Goal: Find specific fact: Find specific fact

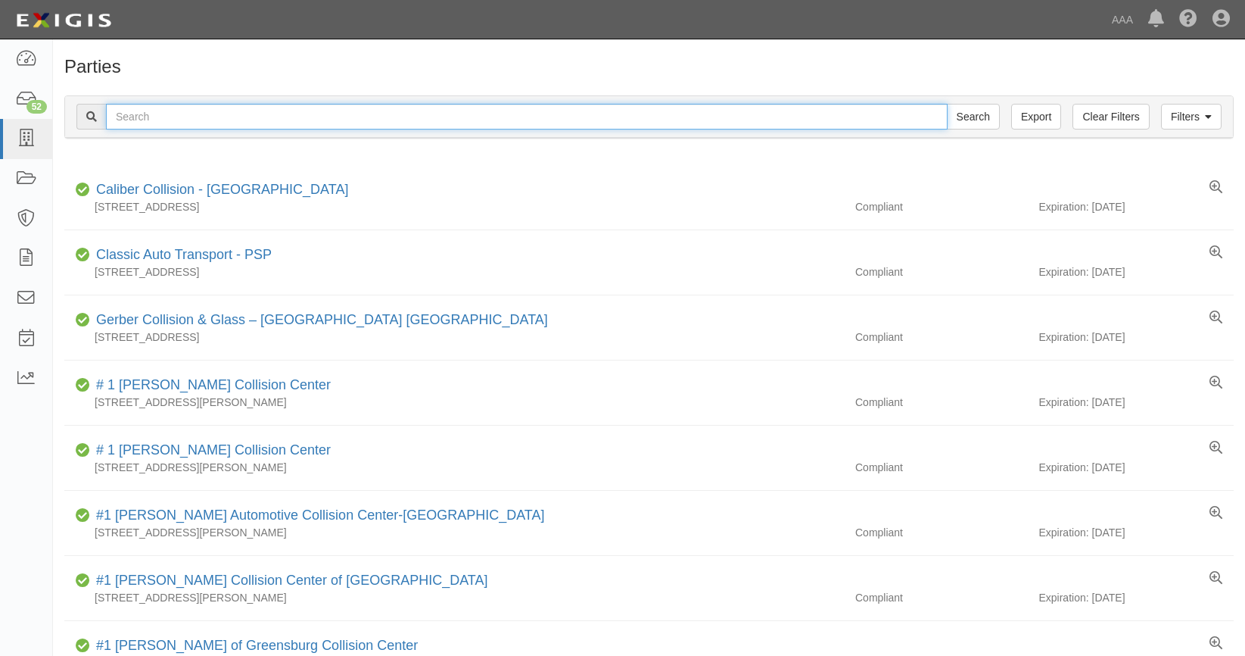
click at [199, 120] on input "text" at bounding box center [527, 117] width 842 height 26
type input "timber warriors"
click at [947, 104] on input "Search" at bounding box center [973, 117] width 53 height 26
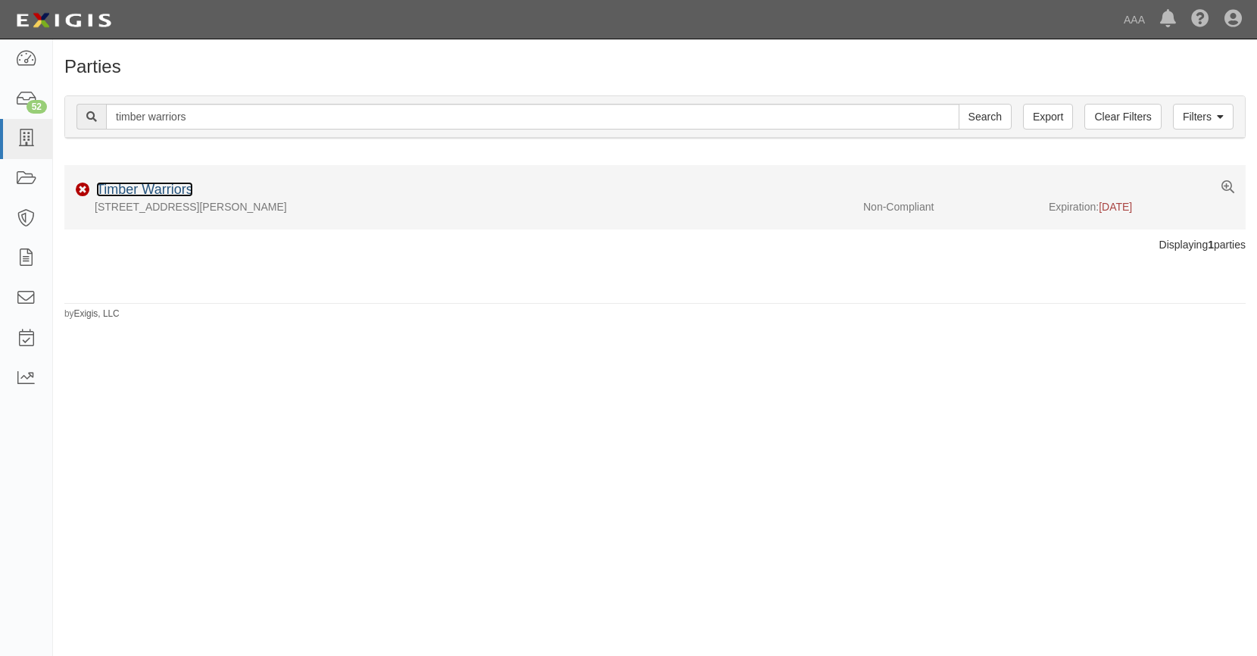
click at [168, 183] on link "Timber Warriors" at bounding box center [144, 189] width 97 height 15
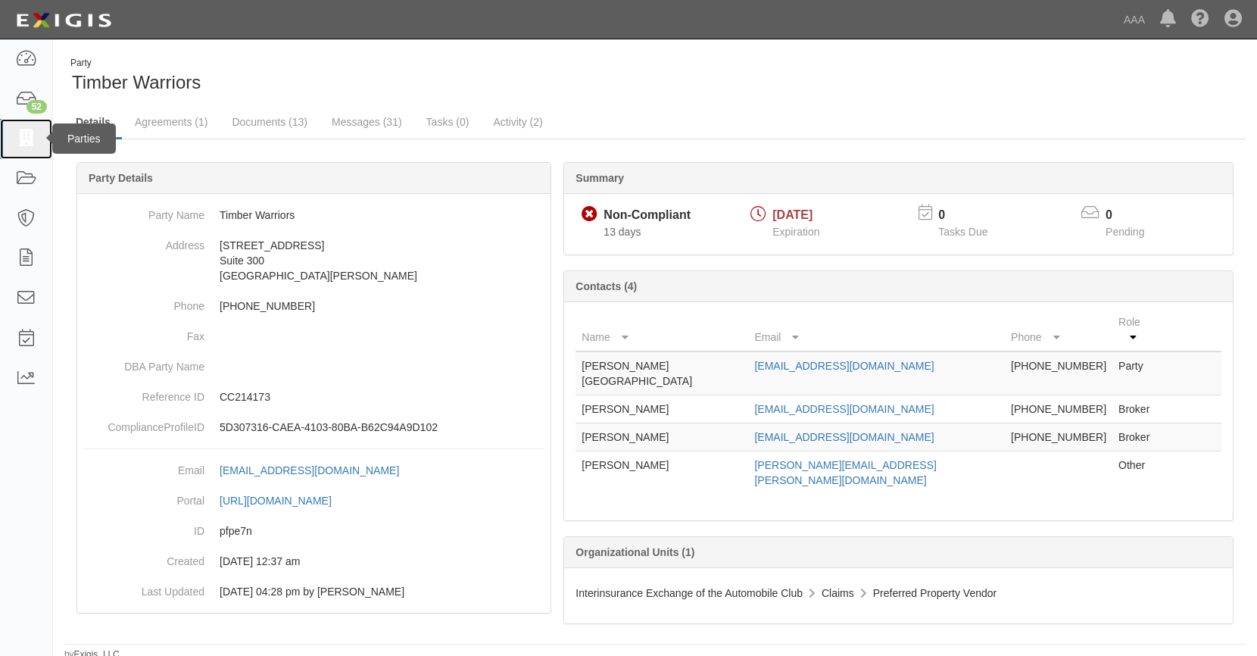
click at [30, 132] on icon at bounding box center [25, 138] width 21 height 17
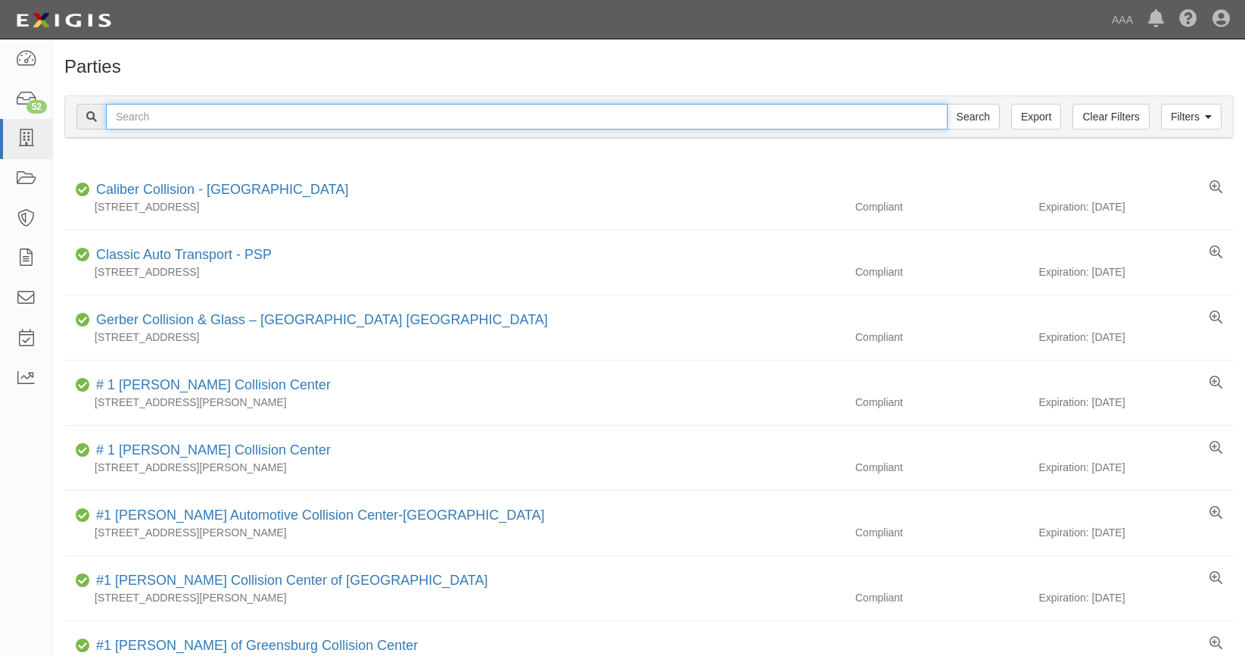
click at [286, 117] on input "text" at bounding box center [527, 117] width 842 height 26
type input "knight's solutions"
click at [947, 104] on input "Search" at bounding box center [973, 117] width 53 height 26
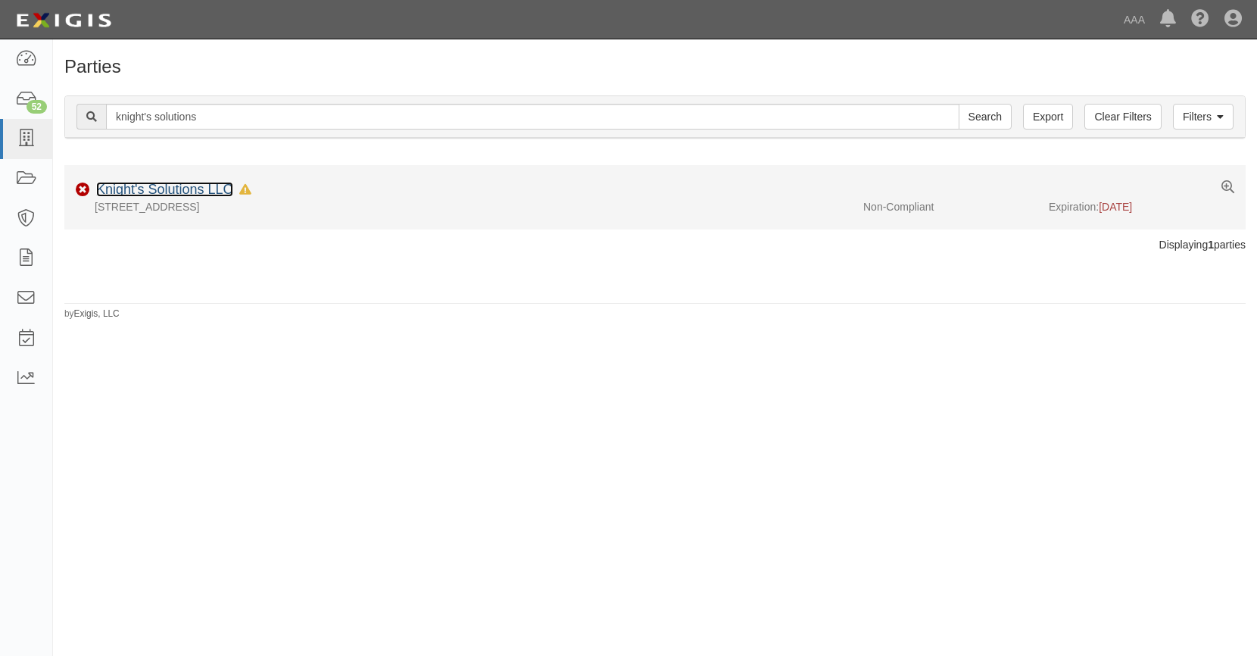
click at [191, 189] on link "Knight's Solutions LLC" at bounding box center [164, 189] width 137 height 15
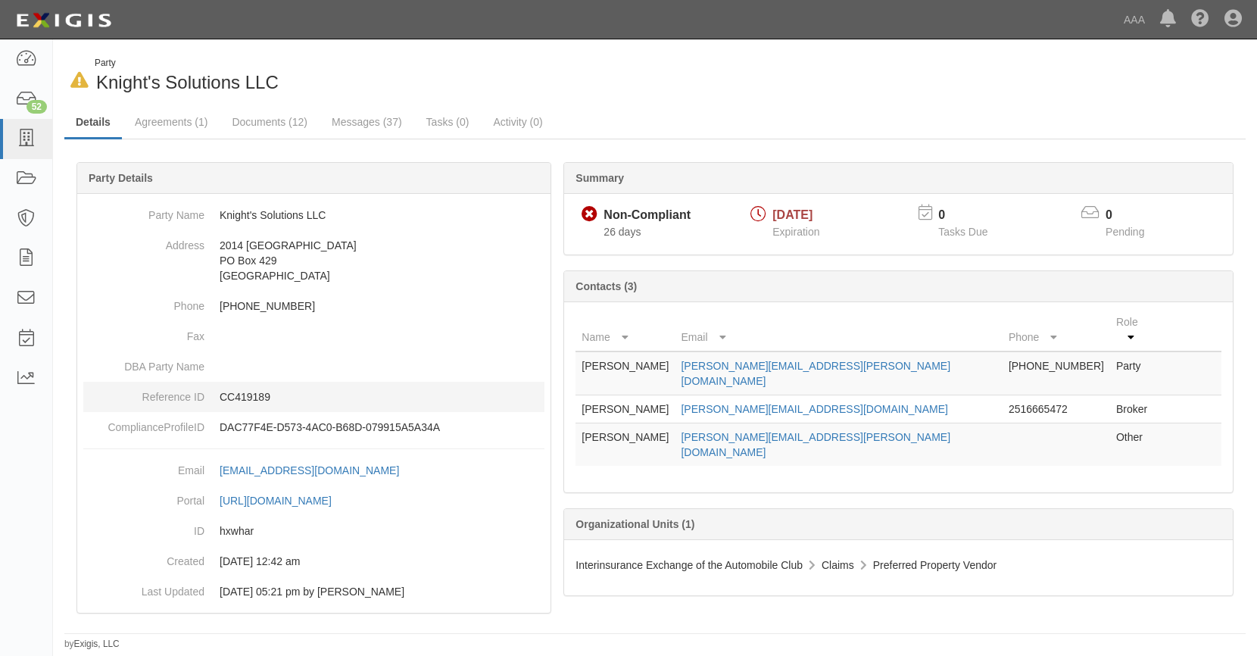
click at [245, 396] on p "CC419189" at bounding box center [382, 396] width 325 height 15
copy p "CC419189"
click at [20, 130] on icon at bounding box center [25, 138] width 21 height 17
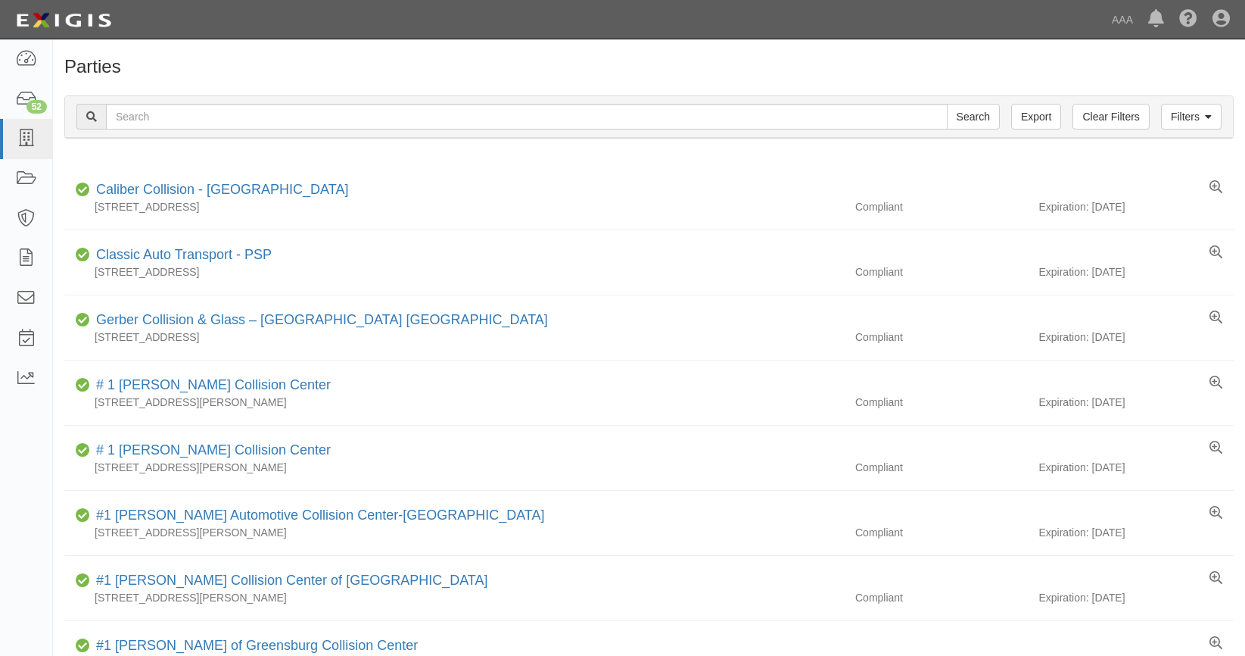
click at [203, 110] on input "text" at bounding box center [527, 117] width 842 height 26
type input "pw steph"
click at [947, 104] on input "Search" at bounding box center [973, 117] width 53 height 26
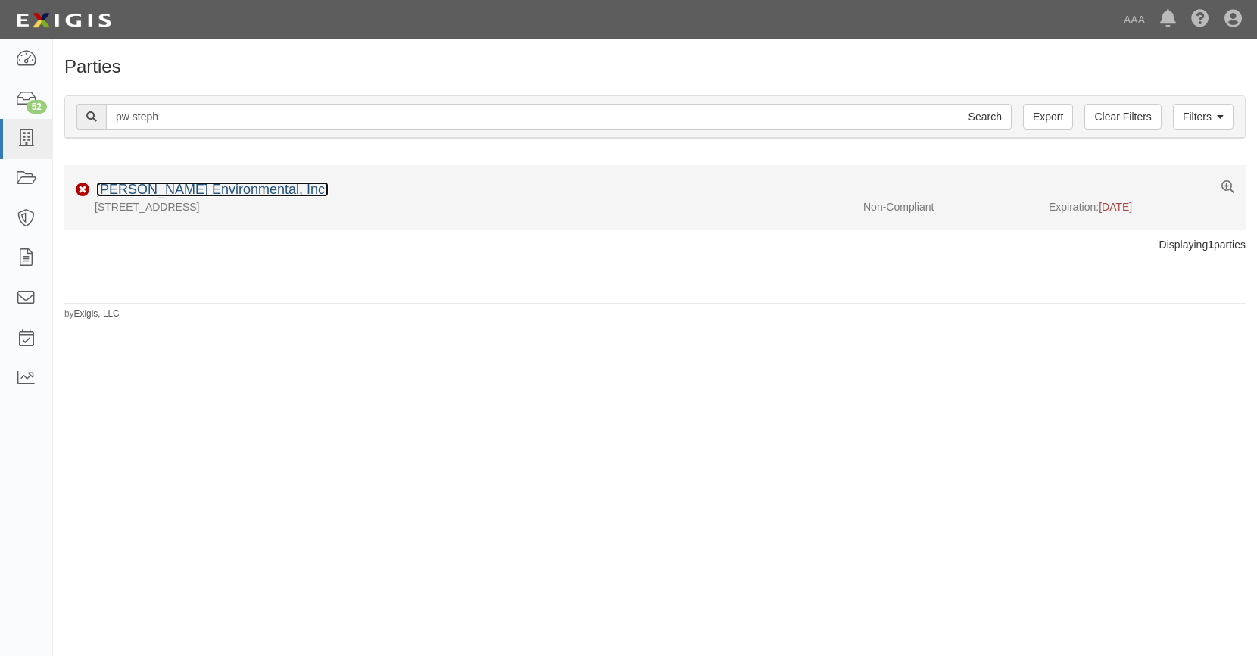
click at [179, 188] on link "[PERSON_NAME] Environmental, Inc." at bounding box center [212, 189] width 232 height 15
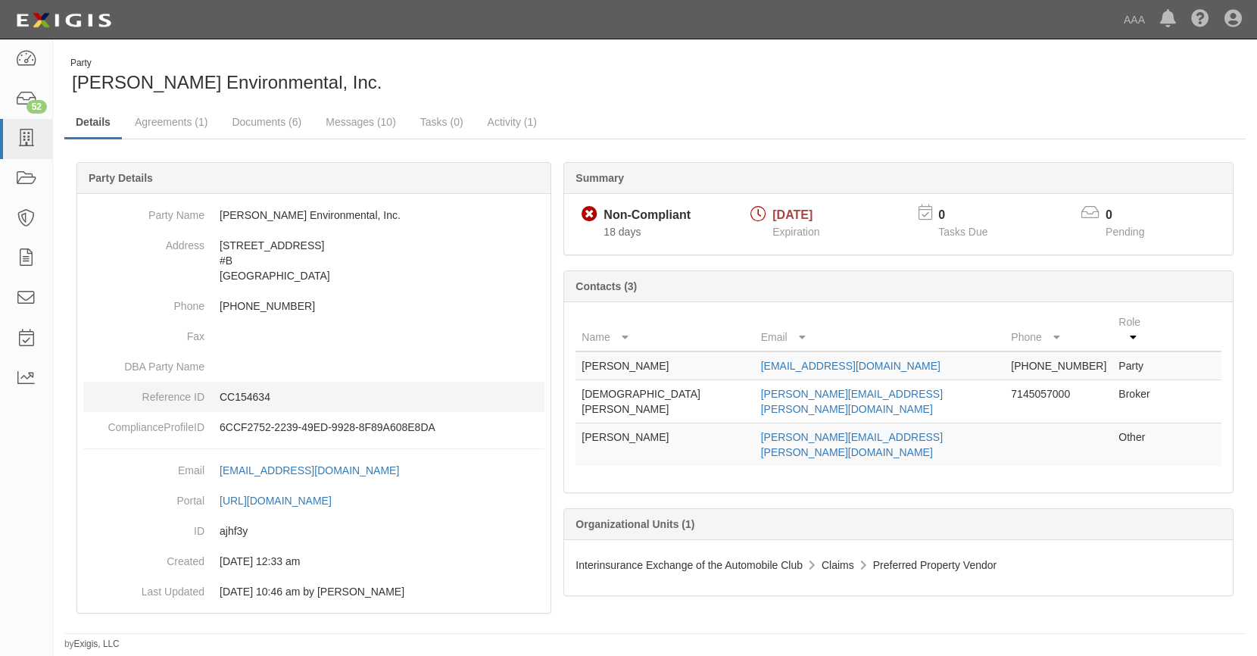
click at [246, 397] on p "CC154634" at bounding box center [382, 396] width 325 height 15
copy p "CC154634"
